Goal: Check status

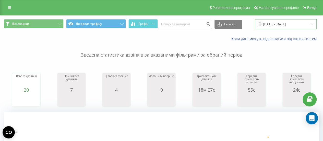
click at [284, 27] on input "18.08.2025 - 21.08.2025" at bounding box center [286, 24] width 62 height 10
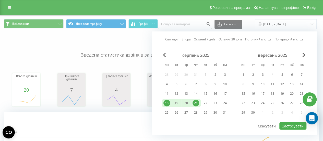
click at [196, 104] on div "21" at bounding box center [196, 103] width 7 height 7
click at [283, 126] on button "Застосувати" at bounding box center [293, 125] width 27 height 7
type input "[DATE] - [DATE]"
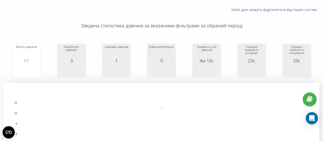
scroll to position [20, 0]
